Goal: Information Seeking & Learning: Learn about a topic

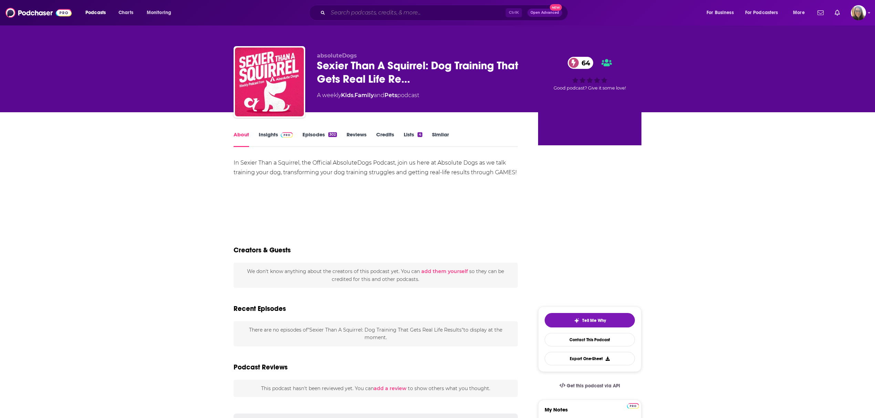
click at [419, 10] on input "Search podcasts, credits, & more..." at bounding box center [417, 12] width 178 height 11
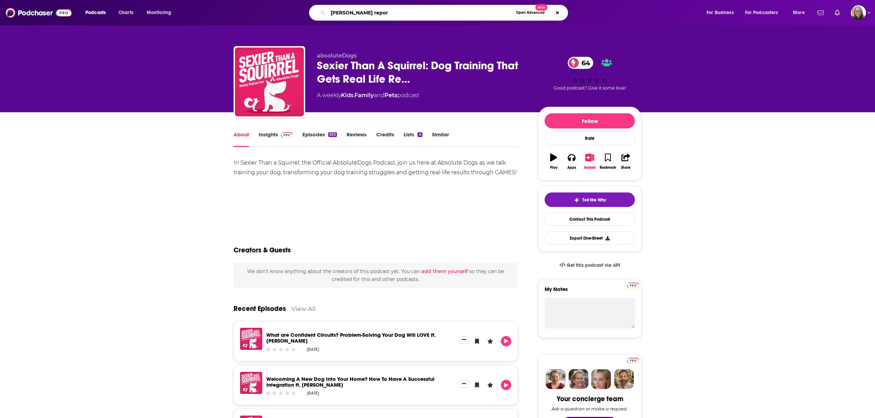
type input "[PERSON_NAME] report"
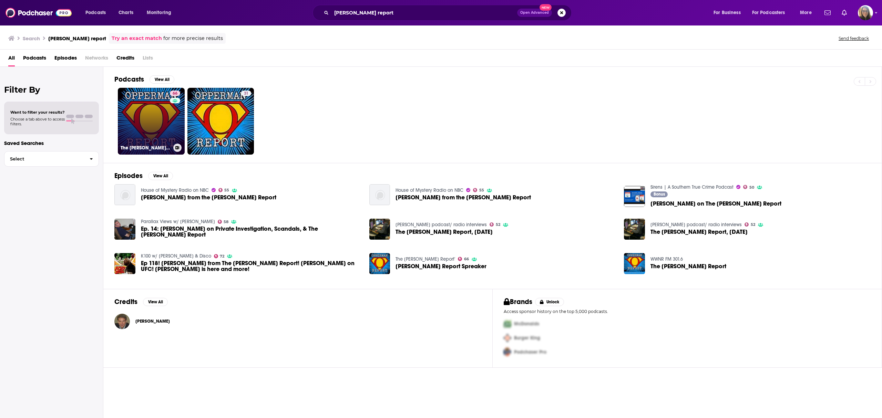
click at [148, 127] on link "66 The [PERSON_NAME] Report'" at bounding box center [151, 121] width 67 height 67
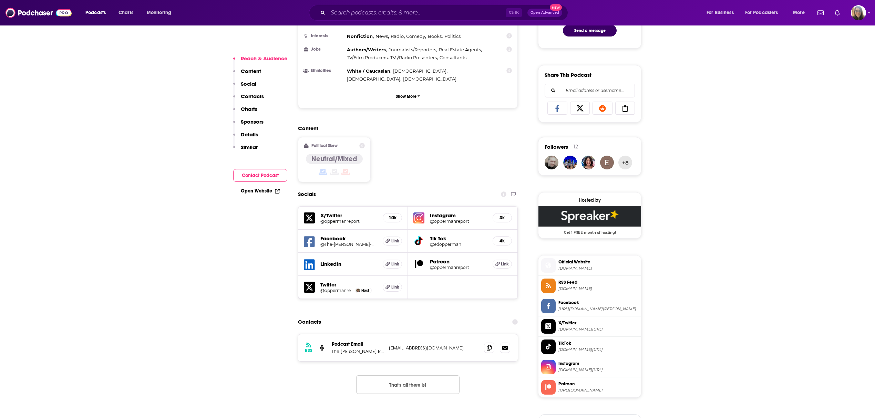
scroll to position [459, 0]
